Goal: Transaction & Acquisition: Subscribe to service/newsletter

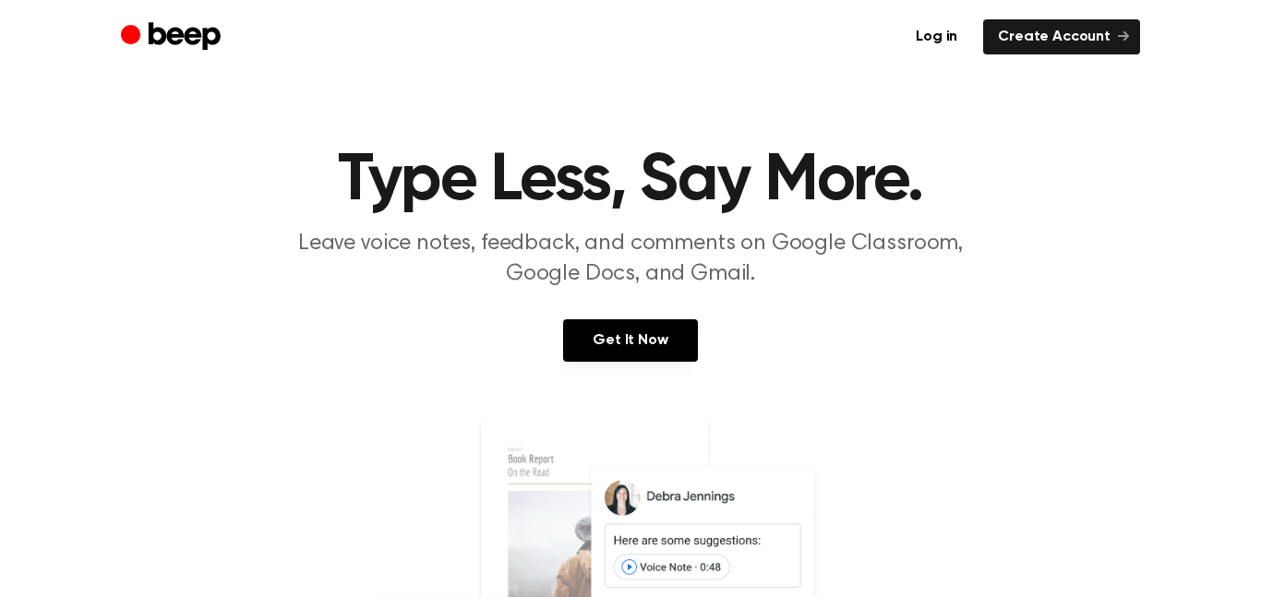
click at [593, 387] on div "Get It Now" at bounding box center [630, 358] width 1217 height 79
click at [644, 346] on link "Get It Now" at bounding box center [630, 340] width 134 height 42
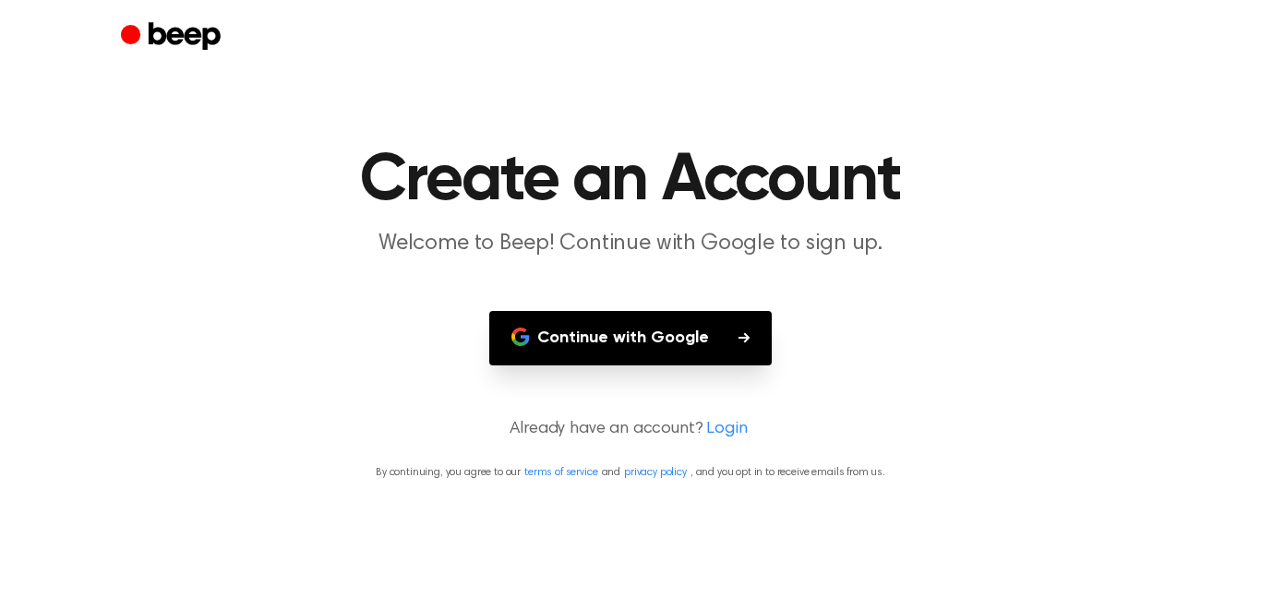
click at [644, 346] on button "Continue with Google" at bounding box center [630, 338] width 283 height 54
click at [580, 337] on button "Continue with Google" at bounding box center [630, 338] width 283 height 54
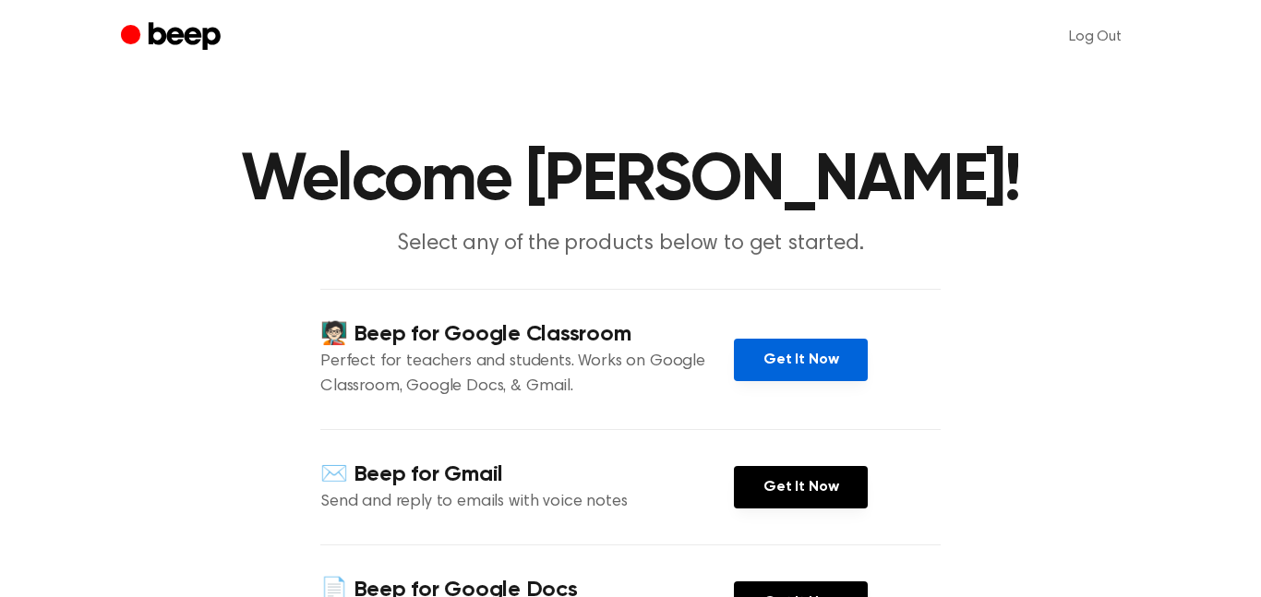
click at [777, 349] on link "Get It Now" at bounding box center [801, 360] width 134 height 42
